Goal: Task Accomplishment & Management: Manage account settings

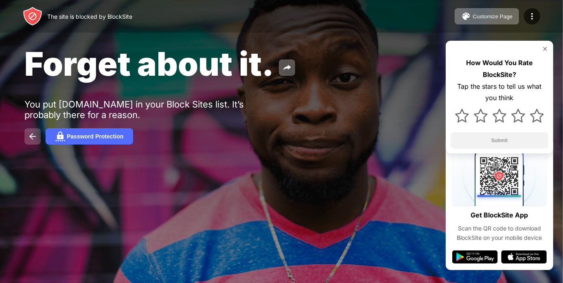
click at [31, 138] on img at bounding box center [33, 136] width 10 height 10
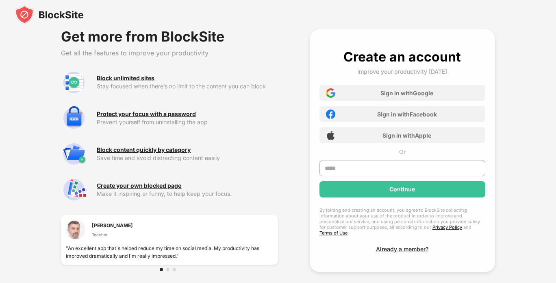
scroll to position [33, 0]
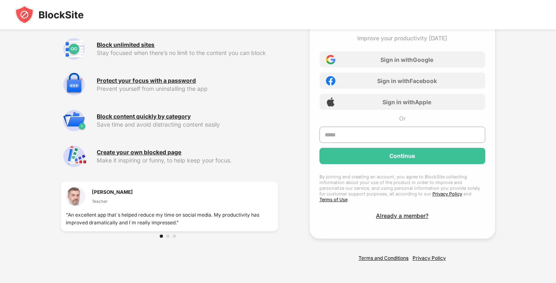
click at [175, 234] on div at bounding box center [174, 235] width 3 height 3
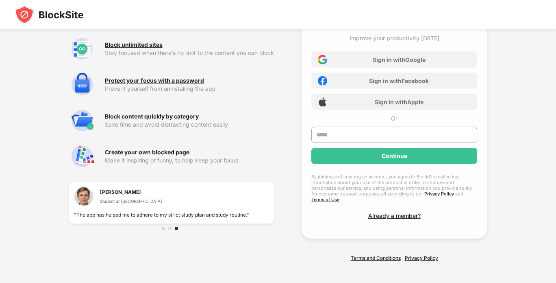
scroll to position [0, 0]
